Goal: Find contact information: Obtain details needed to contact an individual or organization

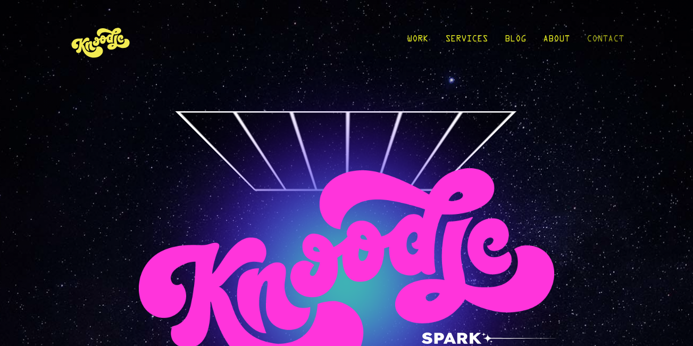
click at [606, 41] on link "Contact" at bounding box center [605, 41] width 37 height 49
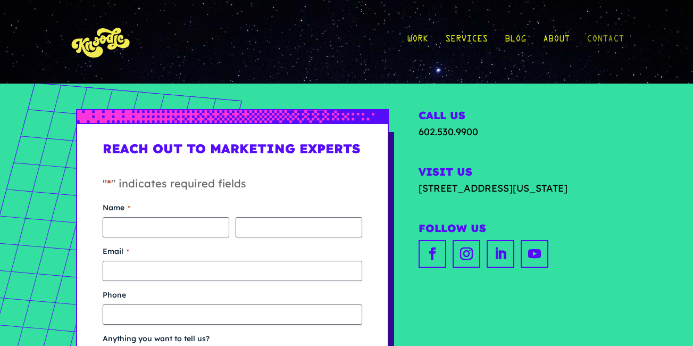
click at [590, 41] on link "Contact" at bounding box center [605, 41] width 37 height 49
